Goal: Share content: Share content

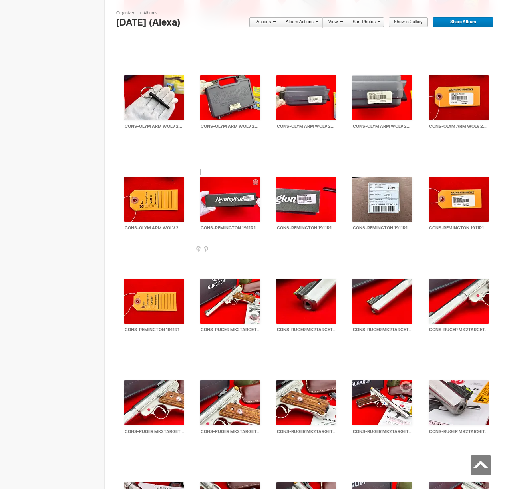
scroll to position [11719, 0]
click at [203, 274] on div at bounding box center [203, 274] width 6 height 6
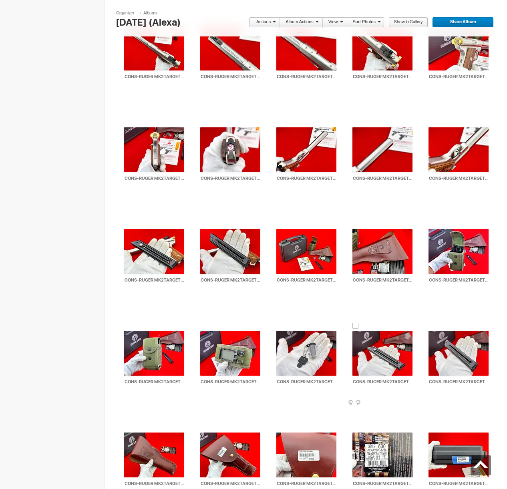
scroll to position [12584, 0]
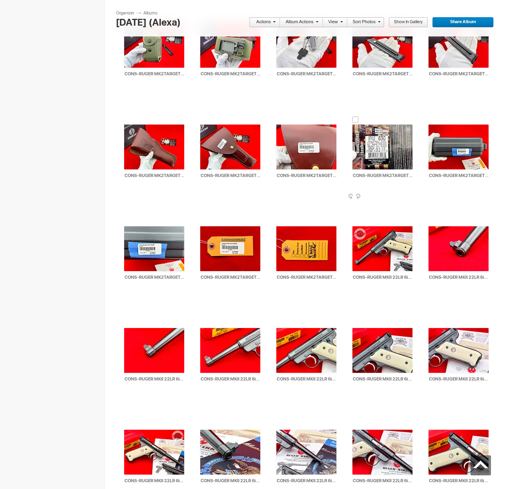
click at [355, 120] on div at bounding box center [355, 119] width 6 height 6
click at [273, 19] on span at bounding box center [273, 21] width 5 height 5
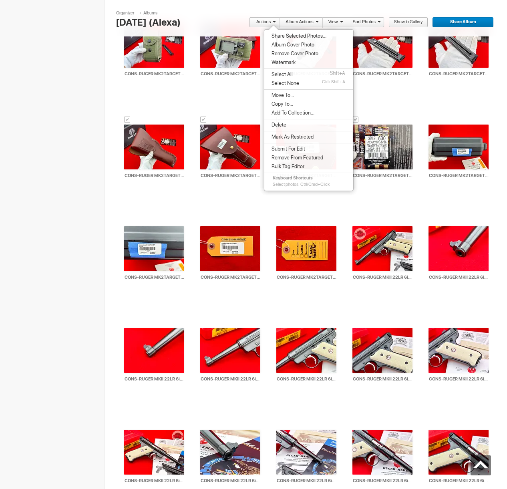
click at [277, 35] on span "Share Selected Photos..." at bounding box center [297, 36] width 57 height 6
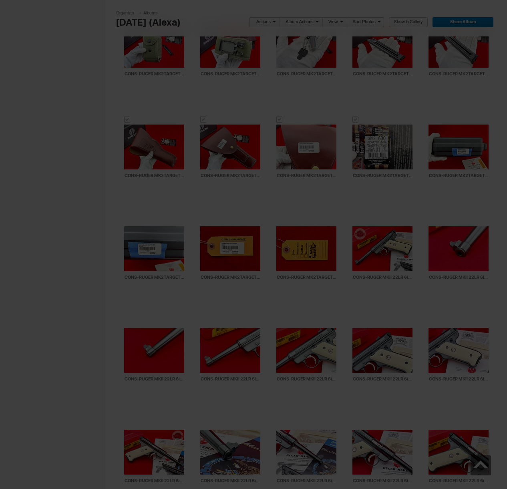
type textarea "<!-- [DOMAIN_NAME] image hosting. HTML Bulk Share code Starts Here --> <div sty…"
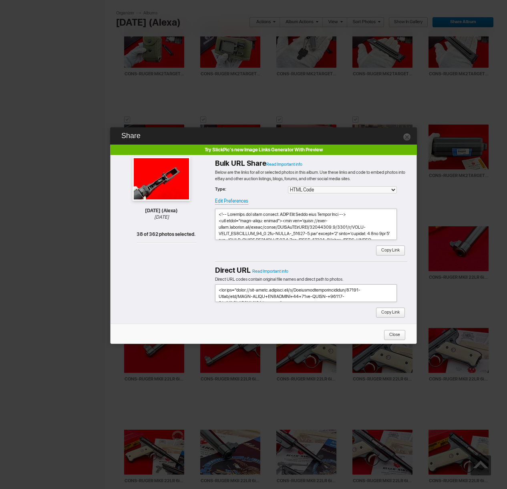
click at [393, 250] on span "Copy Link" at bounding box center [387, 250] width 24 height 10
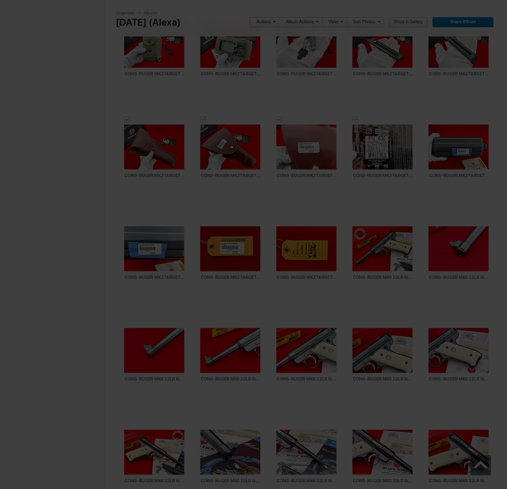
click at [264, 21] on link "Actions" at bounding box center [262, 22] width 26 height 10
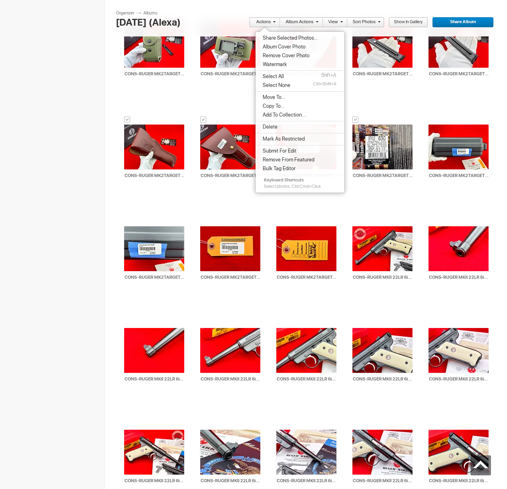
click at [270, 99] on span "Move To..." at bounding box center [272, 97] width 25 height 6
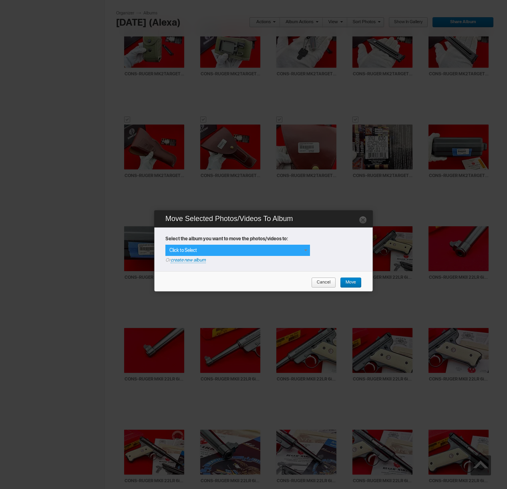
click at [293, 253] on div "Click to Select" at bounding box center [237, 250] width 144 height 11
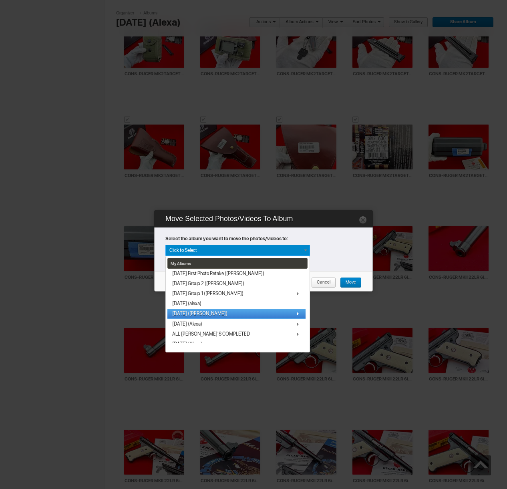
scroll to position [33, 0]
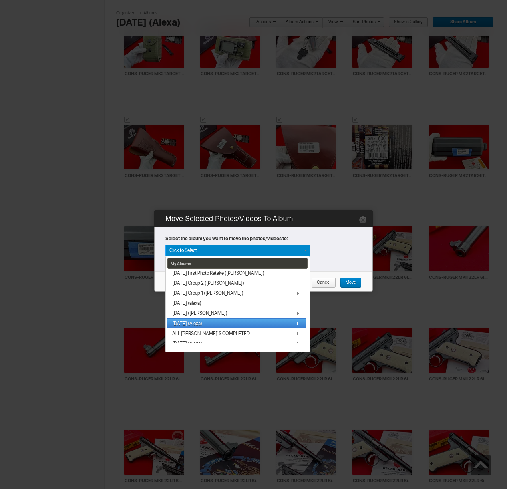
click at [187, 327] on link "[DATE] (Alexa)" at bounding box center [236, 323] width 138 height 10
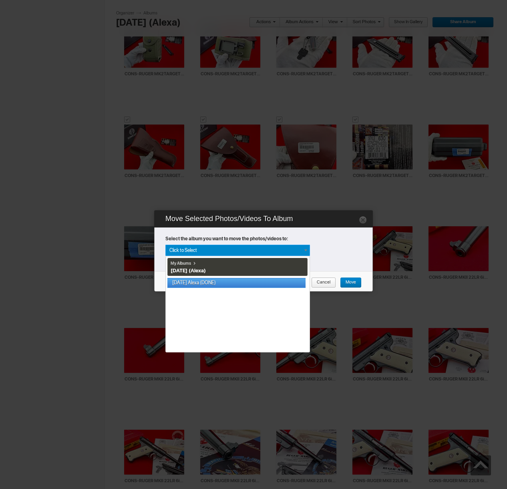
click at [201, 281] on link "[DATE] Alexa (DONE)" at bounding box center [236, 283] width 138 height 10
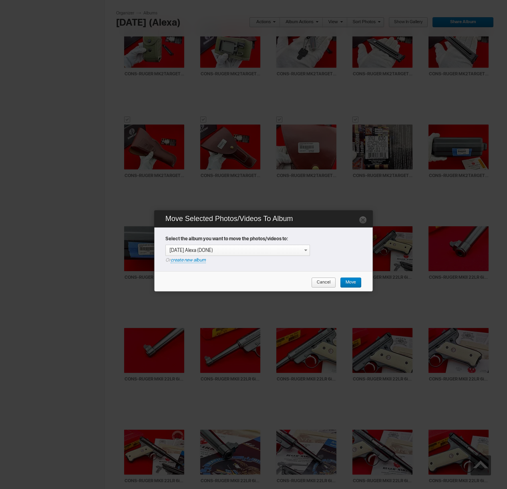
click at [347, 281] on span "Move" at bounding box center [348, 282] width 16 height 10
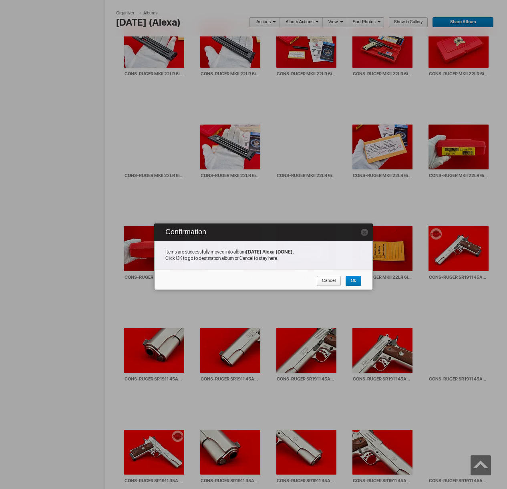
click at [327, 283] on span "Cancel" at bounding box center [325, 281] width 19 height 10
